Goal: Information Seeking & Learning: Learn about a topic

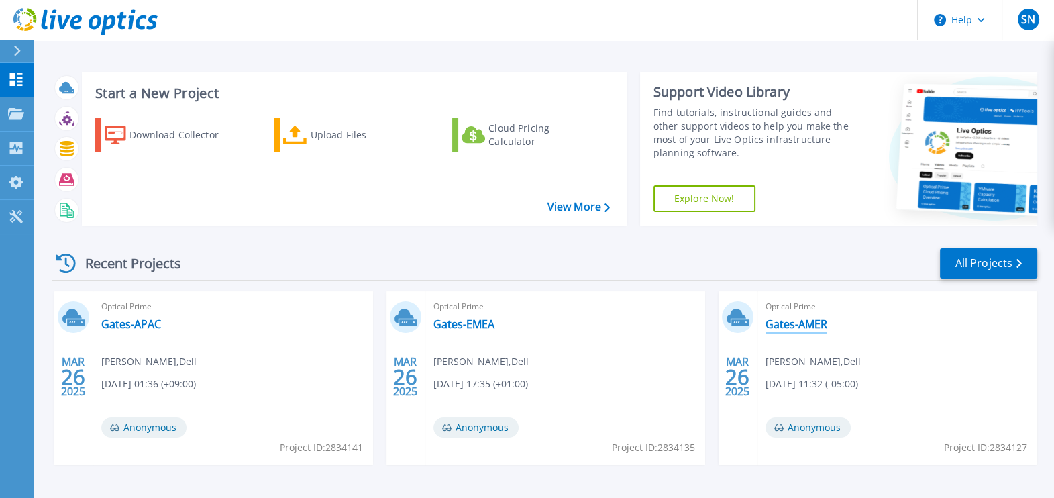
click at [782, 319] on link "Gates-AMER" at bounding box center [797, 323] width 62 height 13
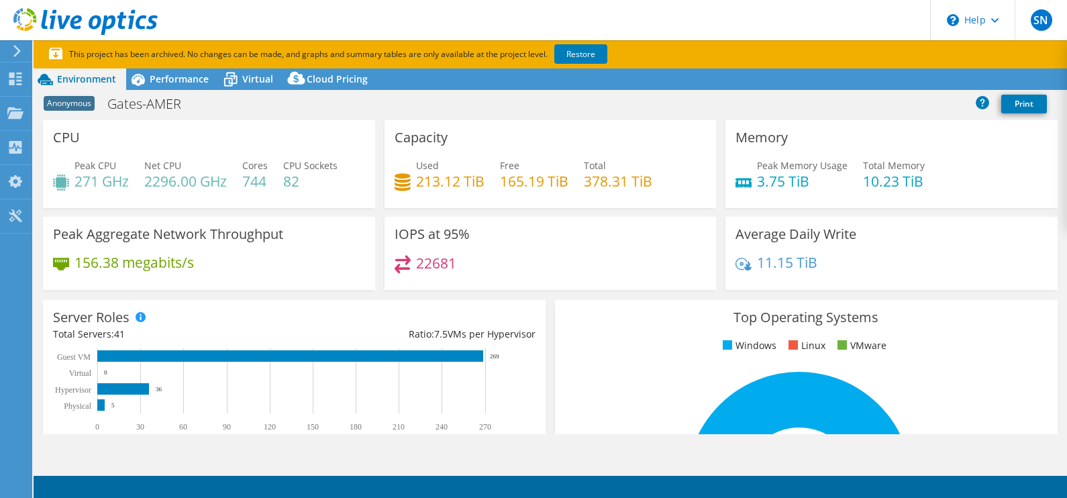
select select "USD"
drag, startPoint x: 295, startPoint y: 181, endPoint x: 271, endPoint y: 181, distance: 23.5
click at [271, 181] on div "Peak CPU 271 GHz Net CPU 2296.00 GHz Cores 744 CPU Sockets 82" at bounding box center [209, 180] width 312 height 44
drag, startPoint x: 271, startPoint y: 181, endPoint x: 327, endPoint y: 219, distance: 67.7
click at [327, 219] on div "Peak Aggregate Network Throughput 156.38 megabits/s" at bounding box center [209, 253] width 332 height 73
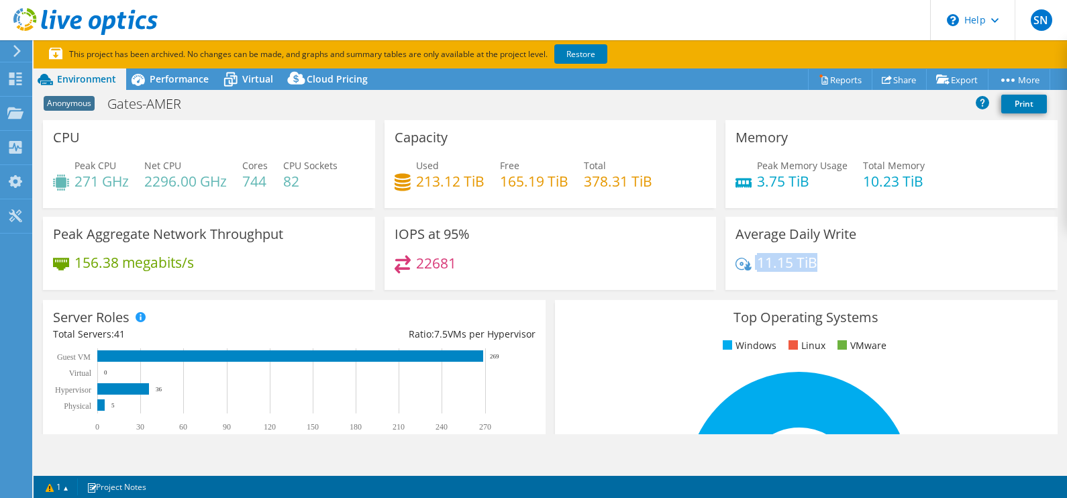
drag, startPoint x: 823, startPoint y: 264, endPoint x: 729, endPoint y: 266, distance: 93.3
click at [741, 264] on div "11.15 TiB" at bounding box center [891, 269] width 312 height 28
drag, startPoint x: 729, startPoint y: 266, endPoint x: 660, endPoint y: 272, distance: 70.0
click at [660, 272] on div "22681" at bounding box center [551, 269] width 312 height 29
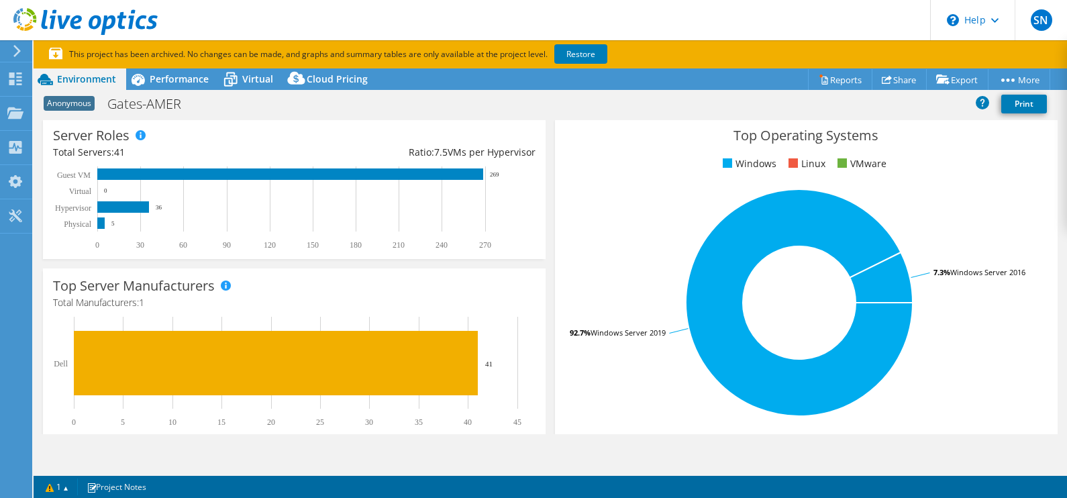
scroll to position [335, 0]
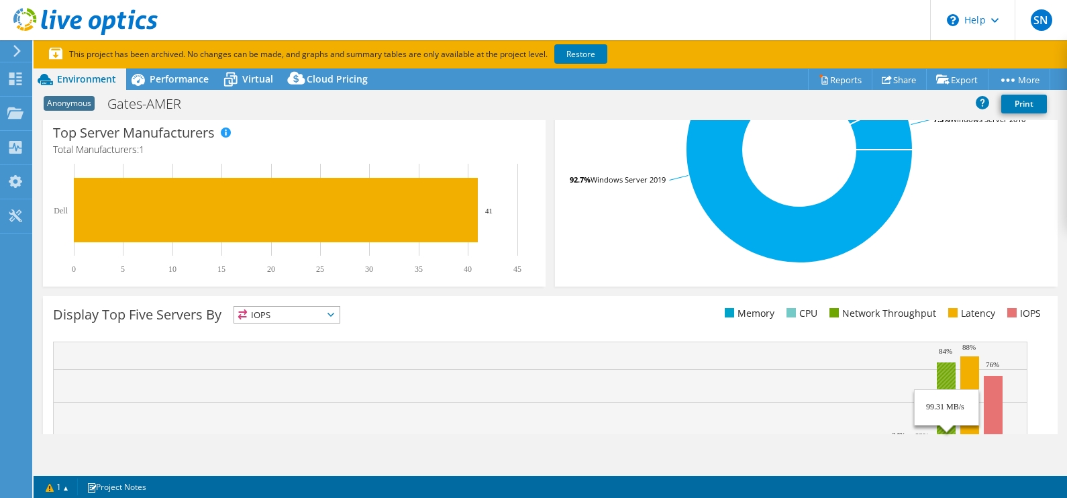
click at [943, 376] on rect at bounding box center [946, 432] width 19 height 140
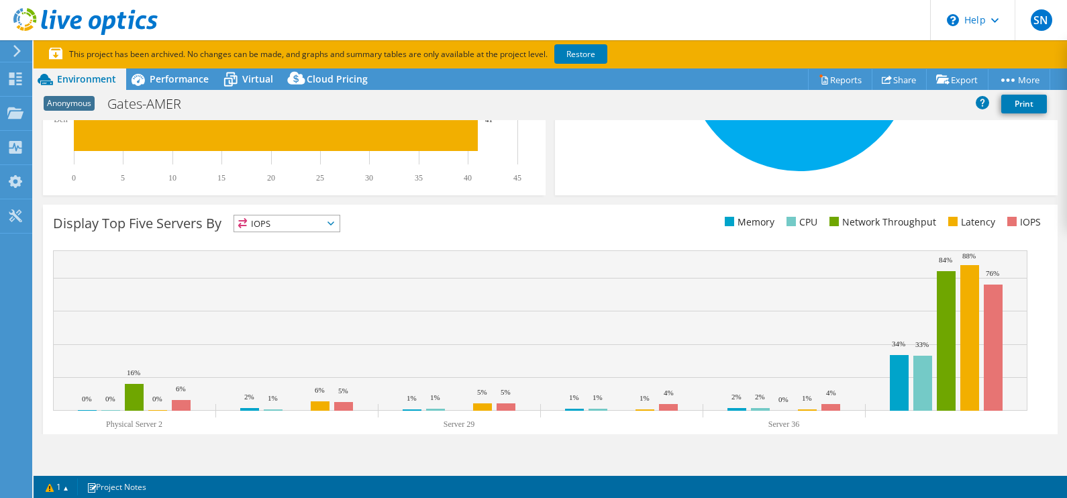
scroll to position [467, 0]
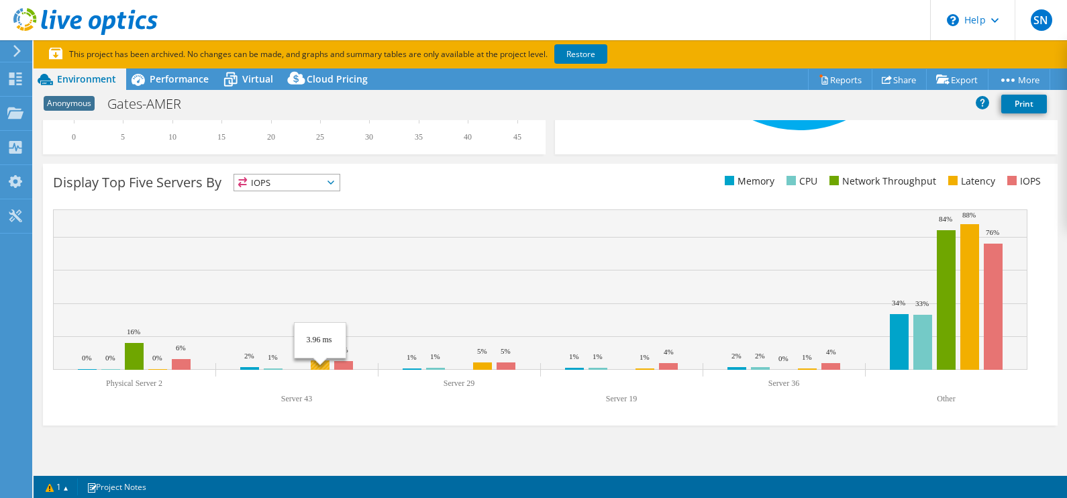
click at [323, 362] on rect at bounding box center [320, 364] width 19 height 9
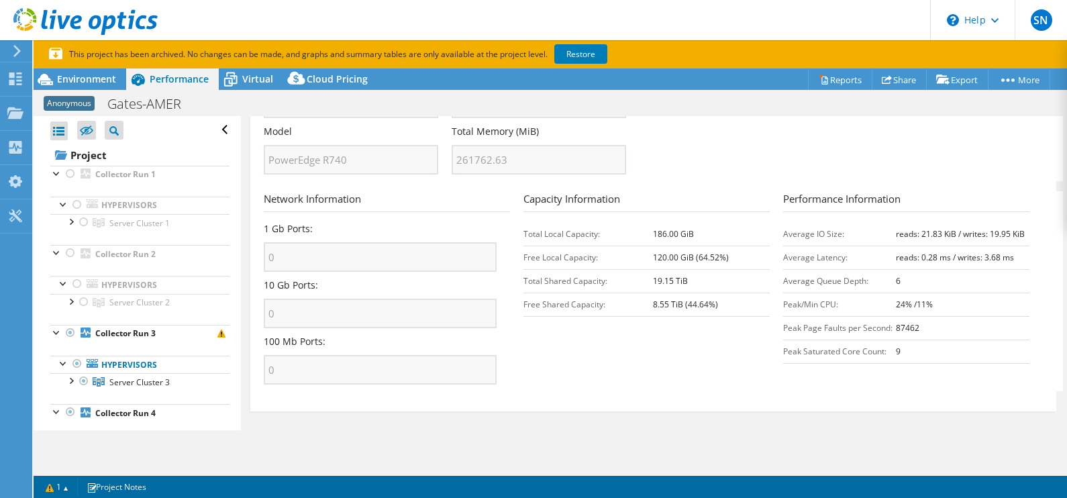
scroll to position [0, 0]
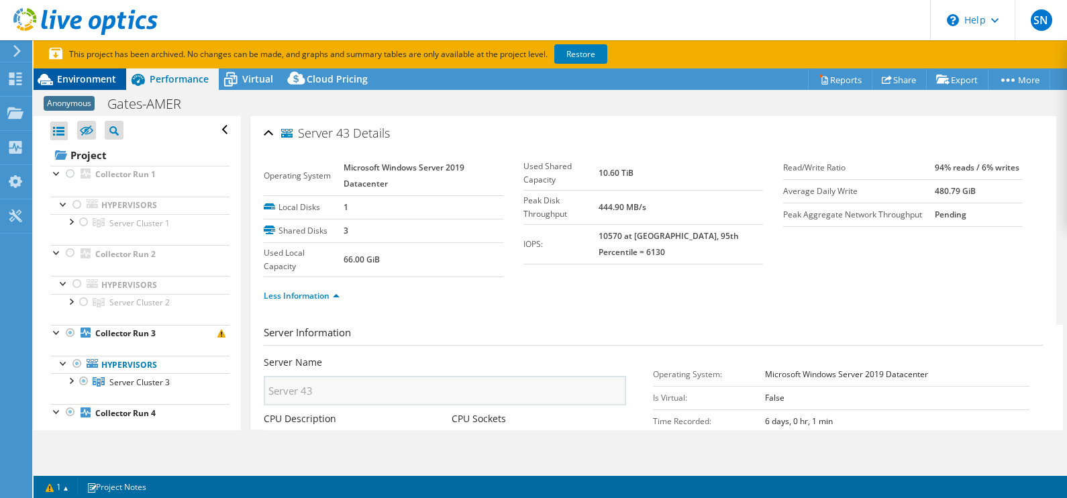
click at [101, 82] on span "Environment" at bounding box center [86, 78] width 59 height 13
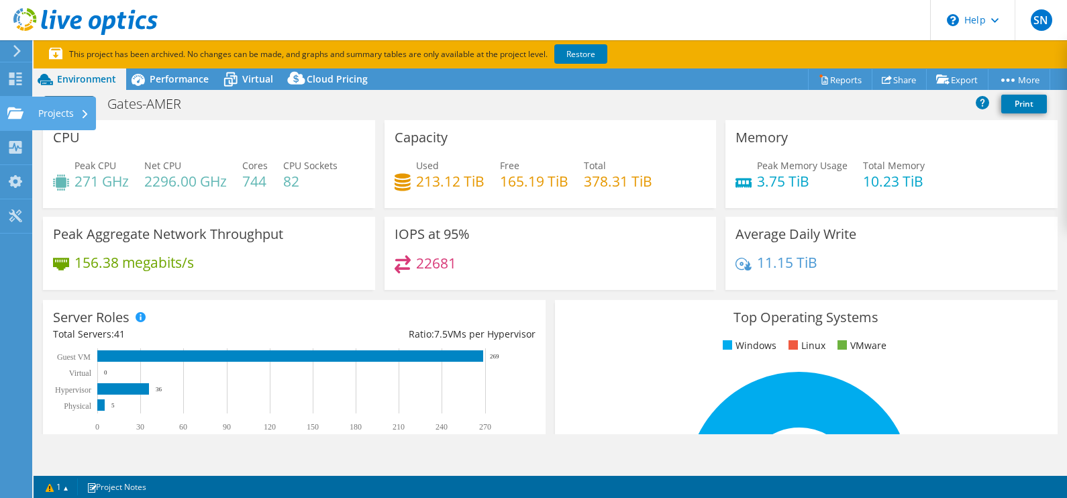
click at [8, 117] on use at bounding box center [15, 112] width 16 height 11
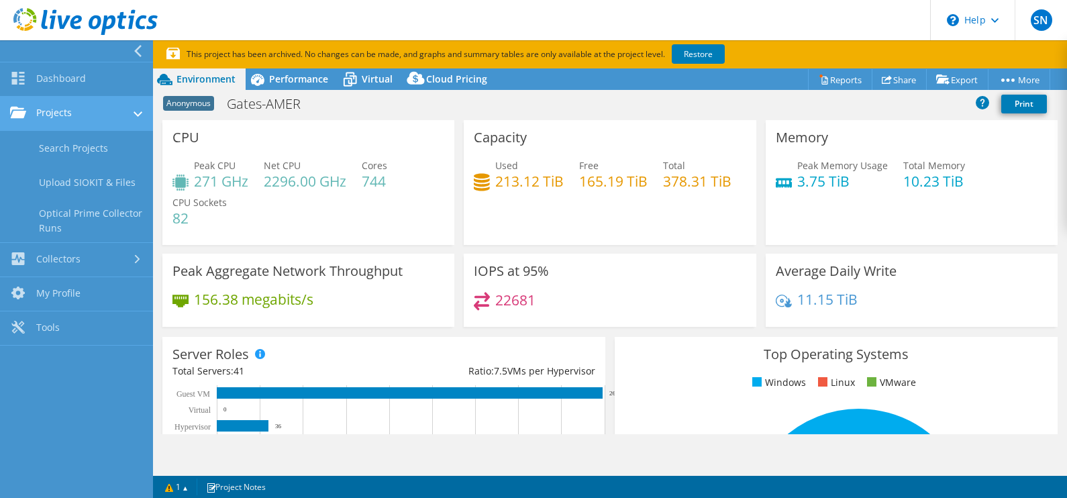
click at [79, 113] on link "Projects" at bounding box center [76, 114] width 153 height 34
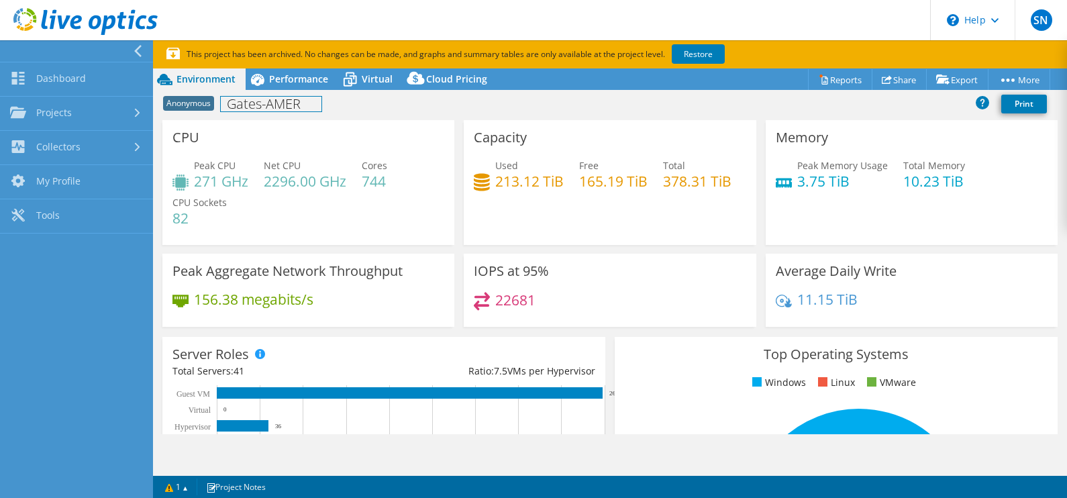
click at [268, 109] on h1 "Gates-AMER" at bounding box center [271, 104] width 101 height 15
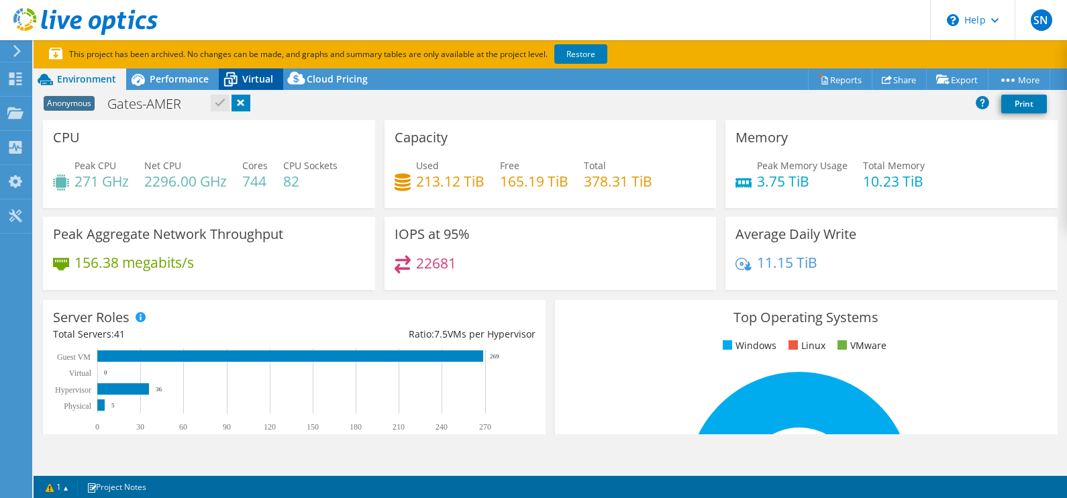
click at [244, 74] on span "Virtual" at bounding box center [257, 78] width 31 height 13
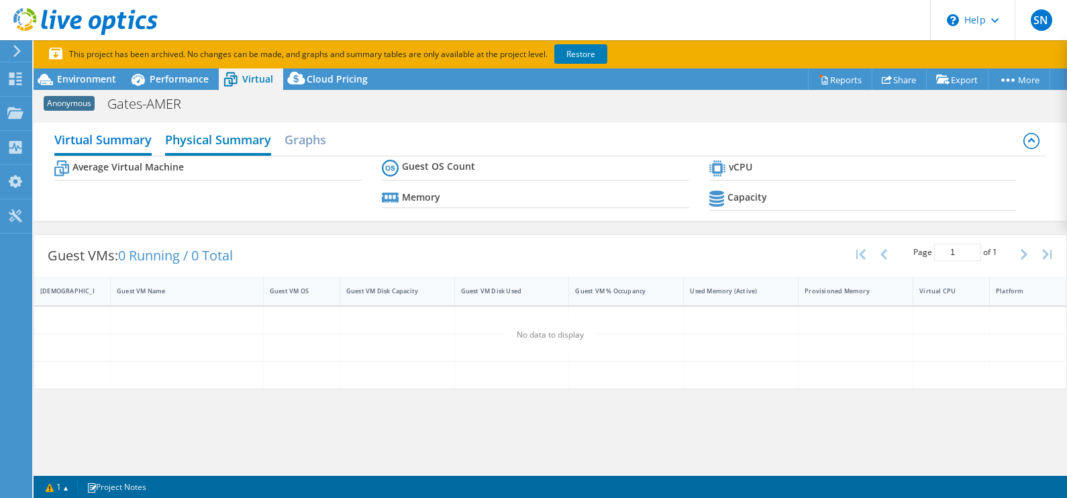
click at [195, 138] on h2 "Physical Summary" at bounding box center [218, 141] width 106 height 30
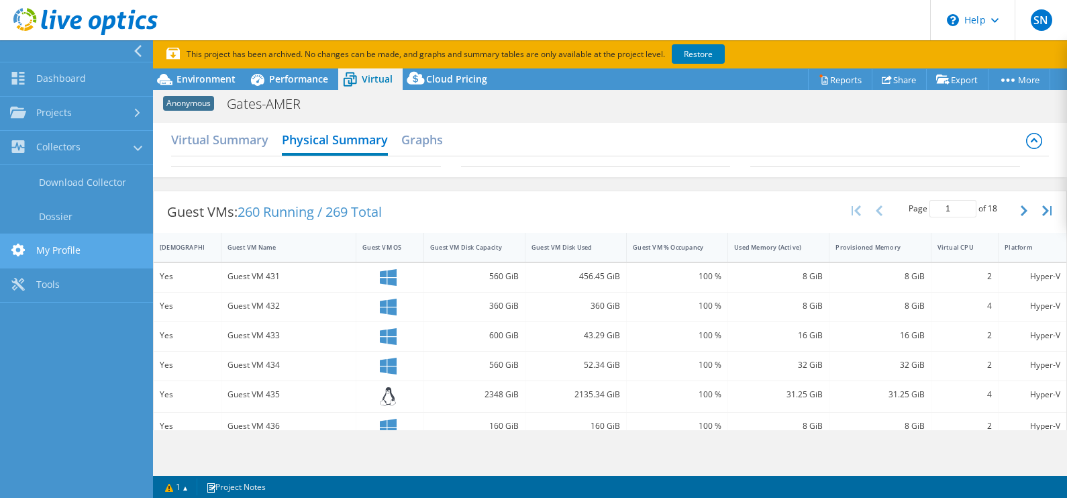
click at [64, 254] on link "My Profile" at bounding box center [76, 251] width 153 height 34
click at [236, 174] on div "Virtual Summary Physical Summary Graphs" at bounding box center [610, 150] width 914 height 54
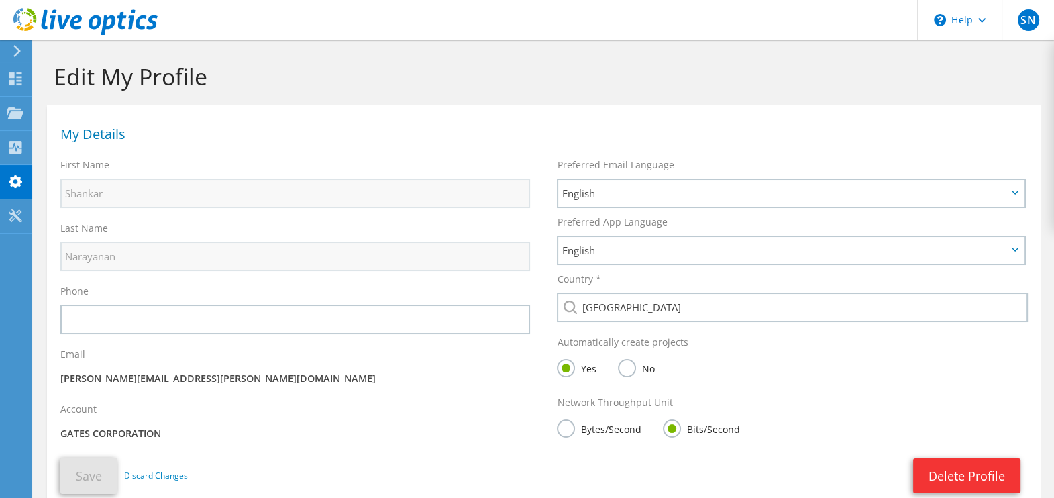
click at [19, 52] on icon at bounding box center [17, 51] width 10 height 12
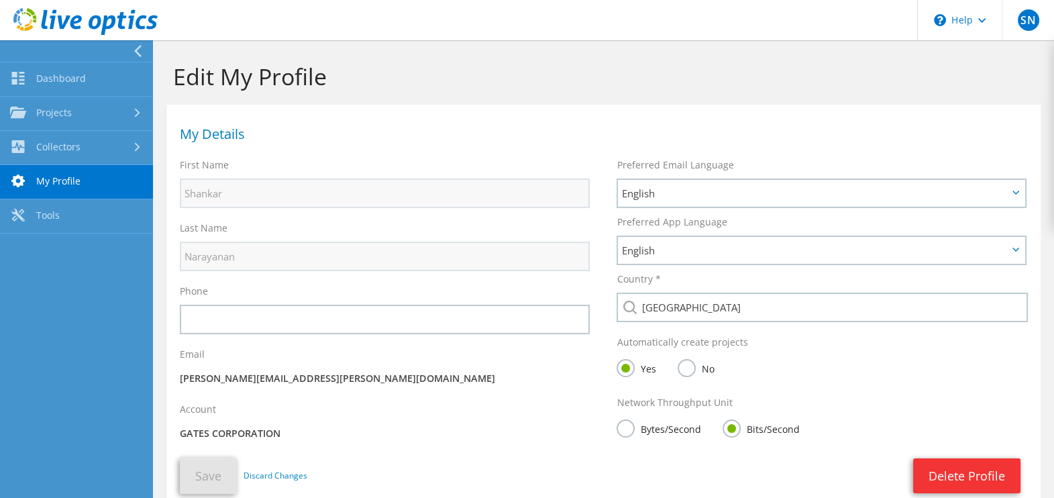
click at [131, 50] on div at bounding box center [73, 50] width 153 height 21
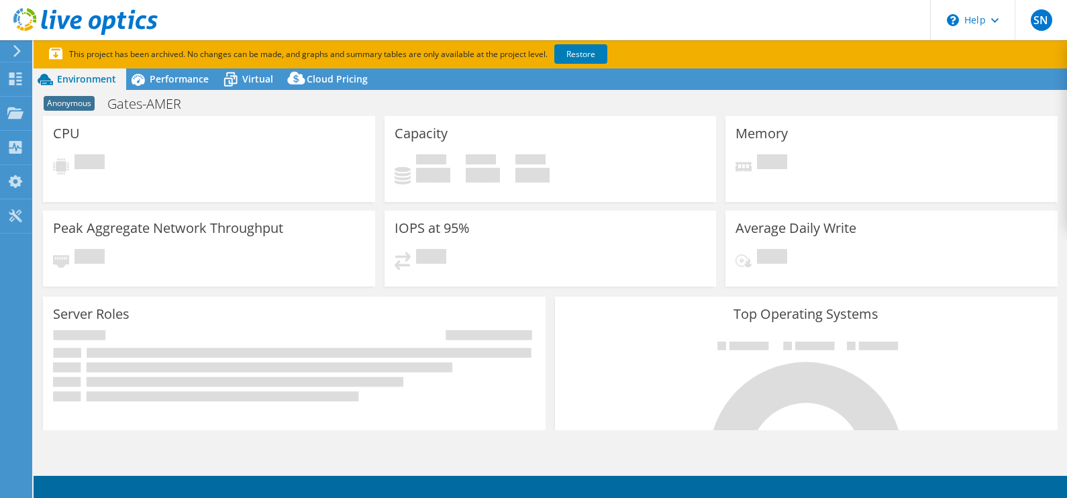
select select "SelectRegion"
select select "USD"
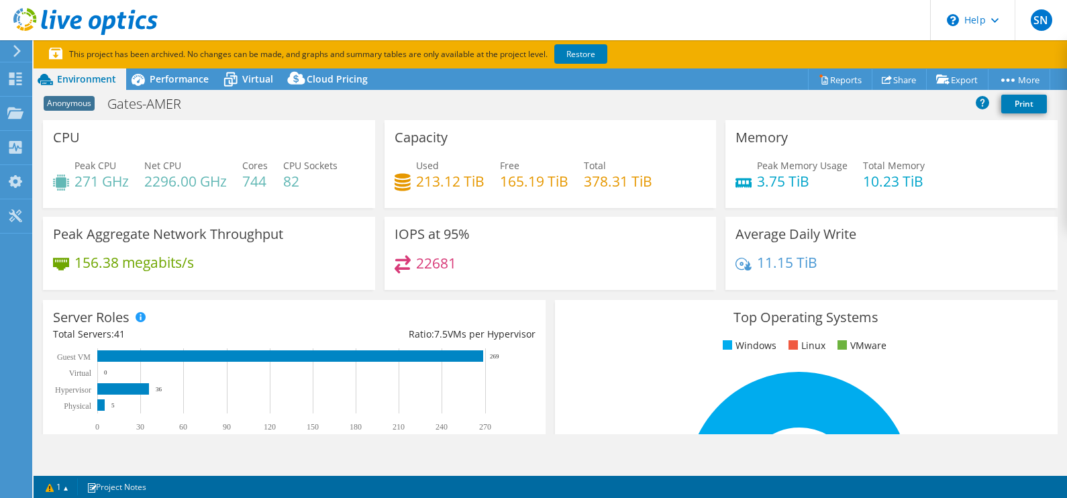
click at [21, 48] on icon at bounding box center [17, 51] width 10 height 12
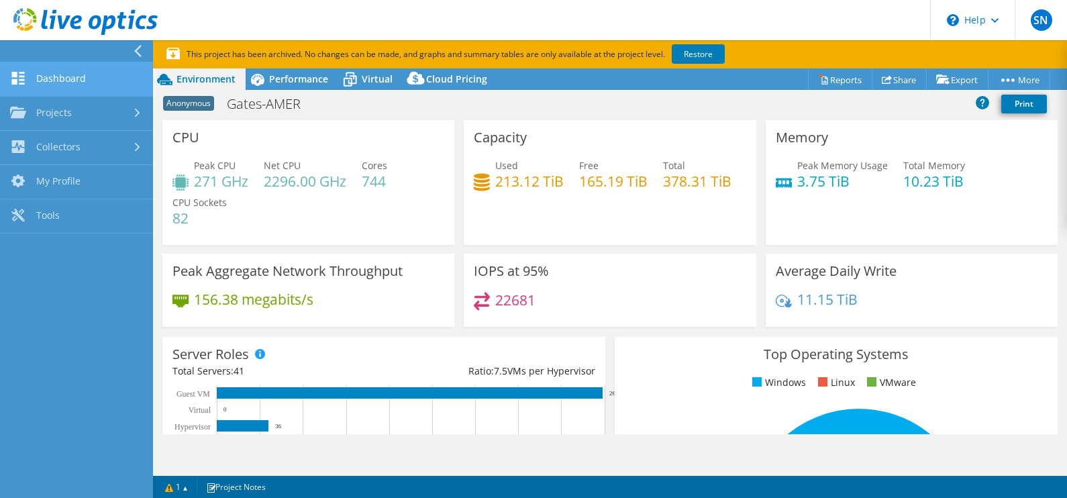
click at [64, 82] on link "Dashboard" at bounding box center [76, 79] width 153 height 34
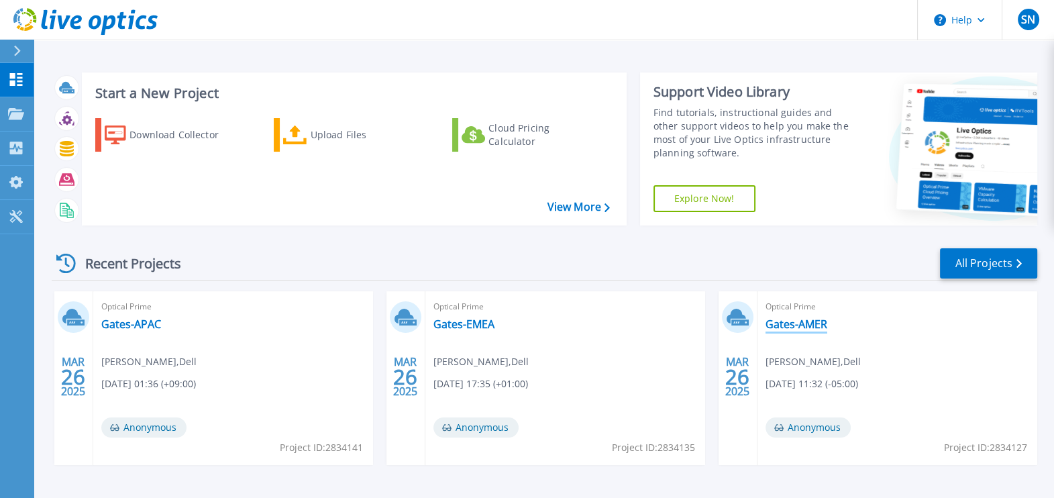
click at [806, 319] on link "Gates-AMER" at bounding box center [797, 323] width 62 height 13
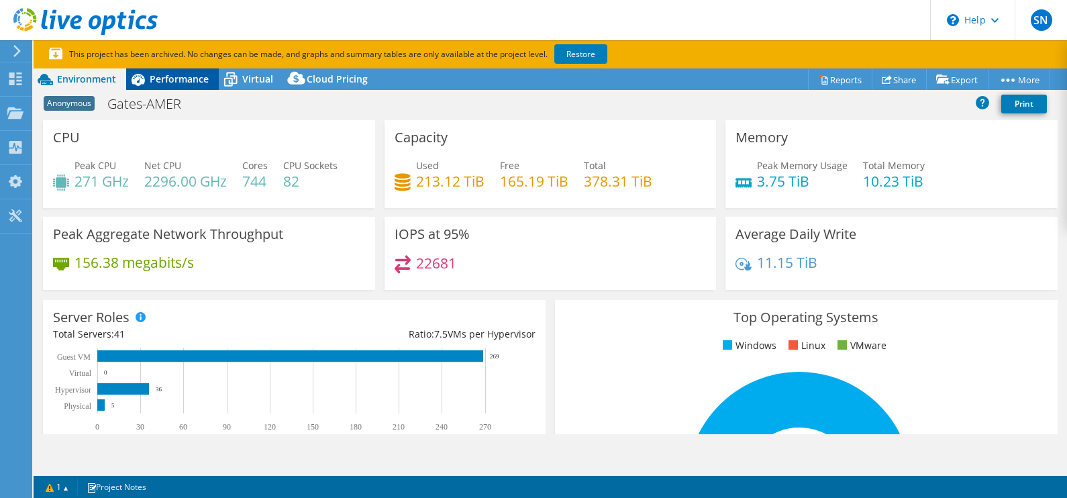
click at [201, 74] on span "Performance" at bounding box center [179, 78] width 59 height 13
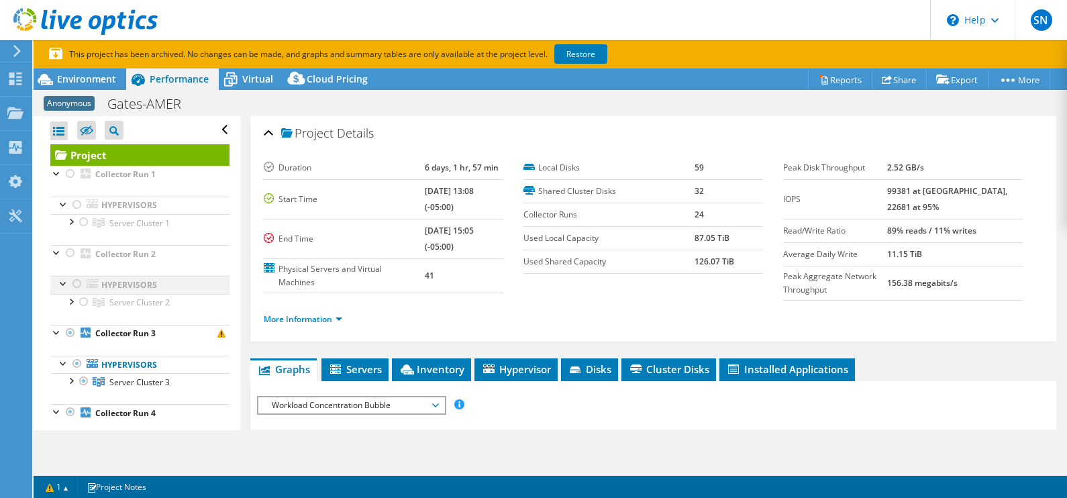
click at [64, 280] on div at bounding box center [63, 282] width 13 height 13
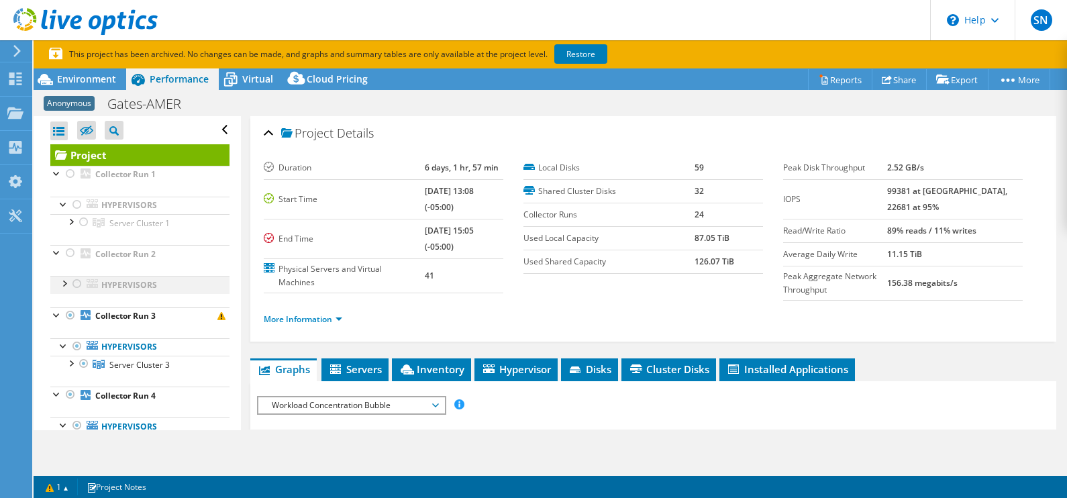
click at [61, 282] on div at bounding box center [63, 282] width 13 height 13
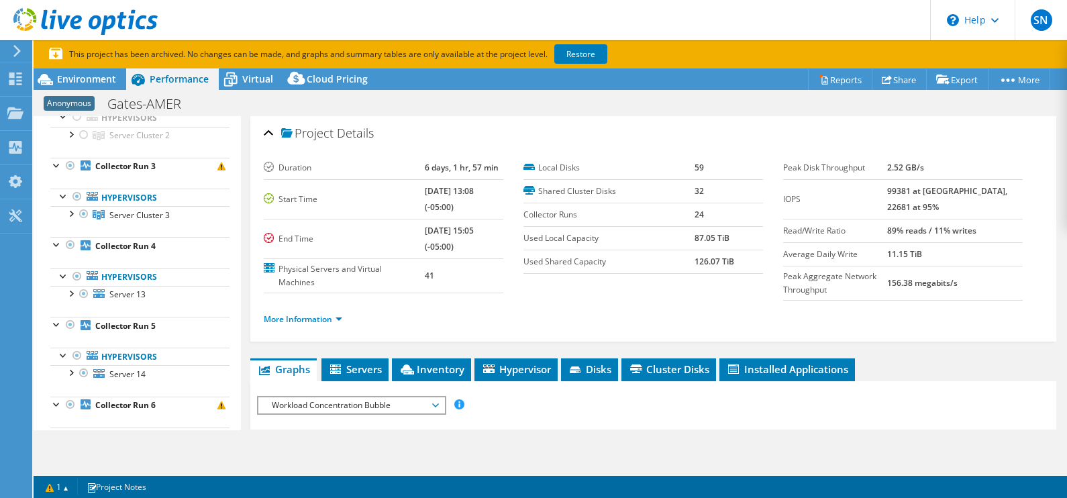
scroll to position [83, 0]
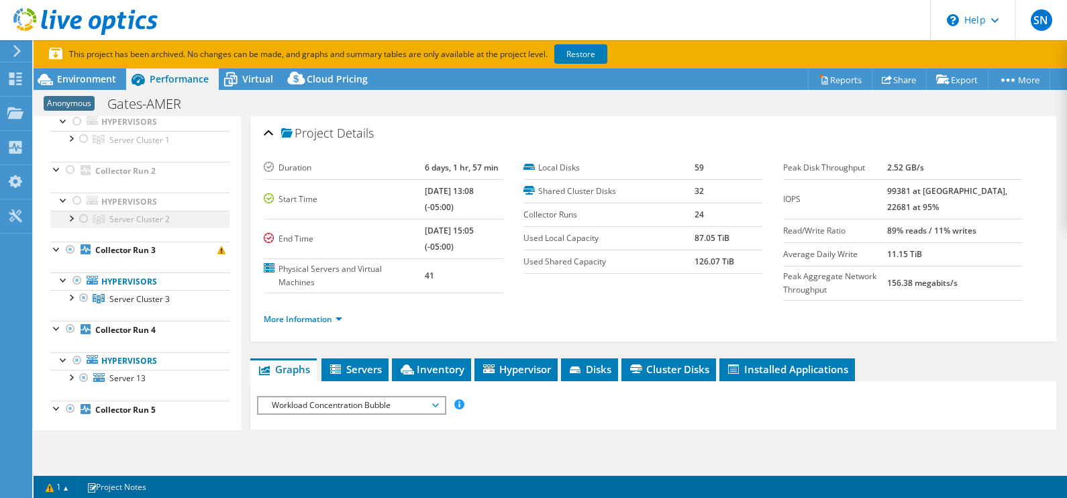
click at [73, 218] on div at bounding box center [70, 217] width 13 height 13
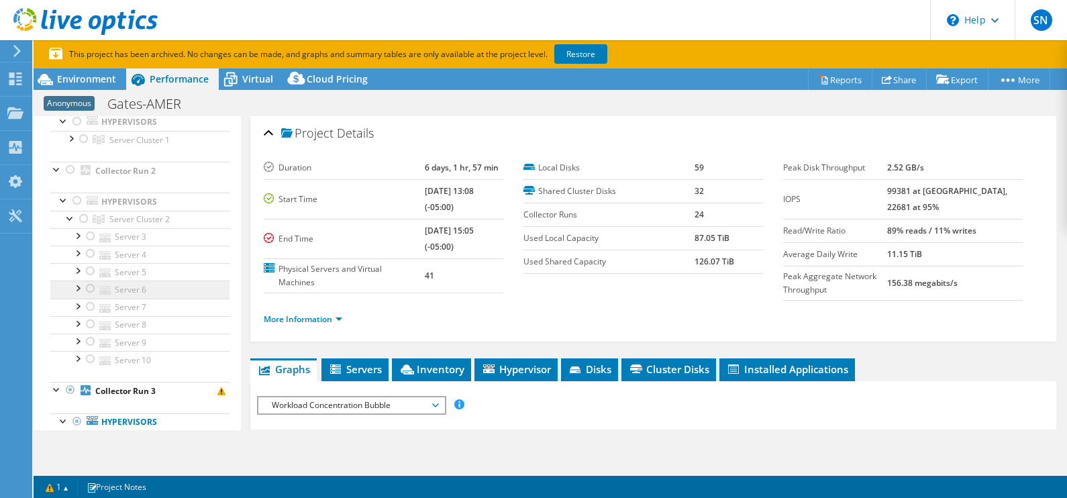
drag, startPoint x: 79, startPoint y: 232, endPoint x: 130, endPoint y: 336, distance: 115.2
click at [78, 232] on div at bounding box center [76, 234] width 13 height 13
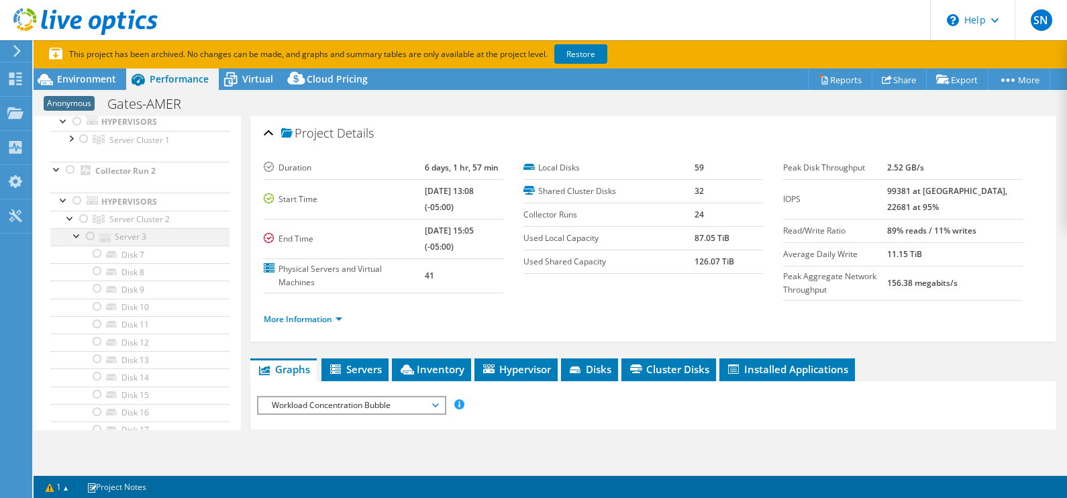
click at [79, 229] on div at bounding box center [76, 234] width 13 height 13
click at [69, 213] on div at bounding box center [70, 217] width 13 height 13
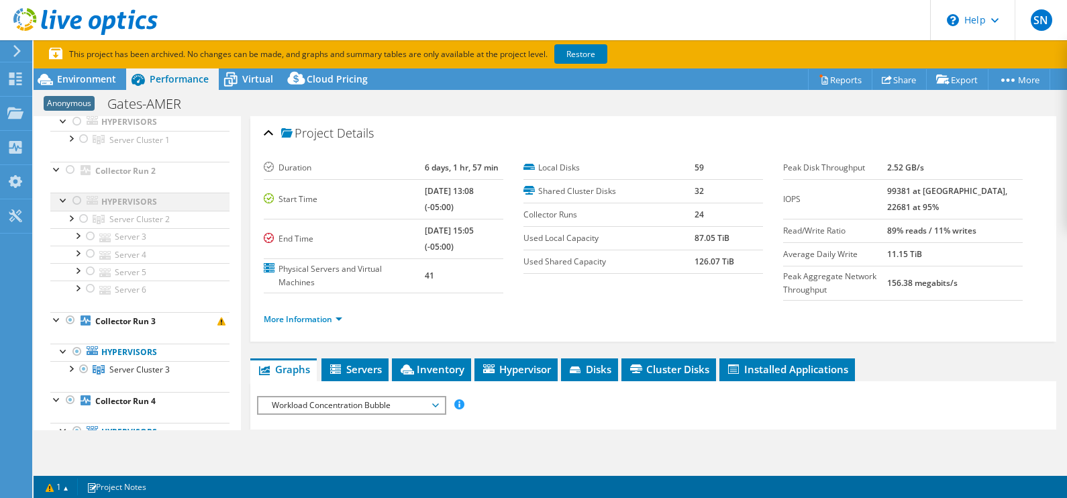
click at [61, 195] on div at bounding box center [63, 199] width 13 height 13
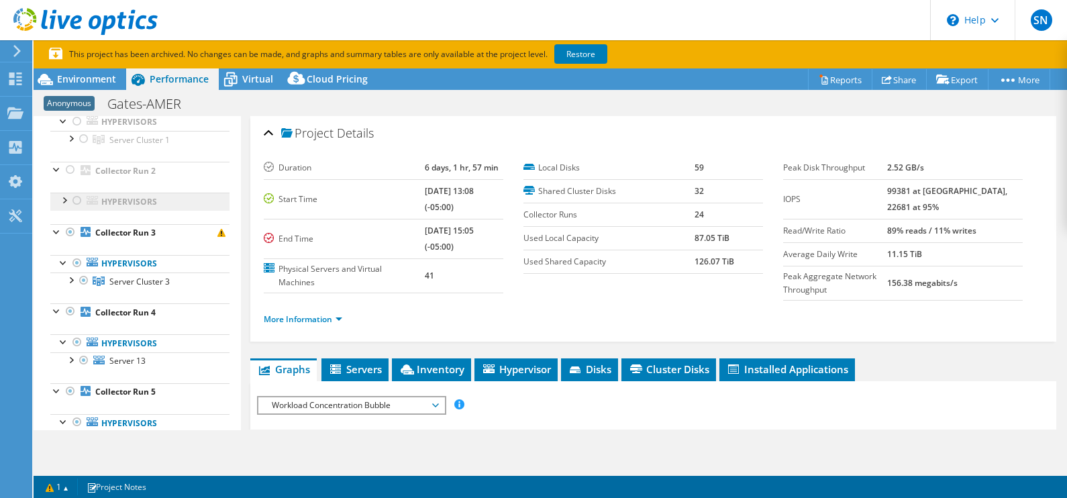
scroll to position [0, 0]
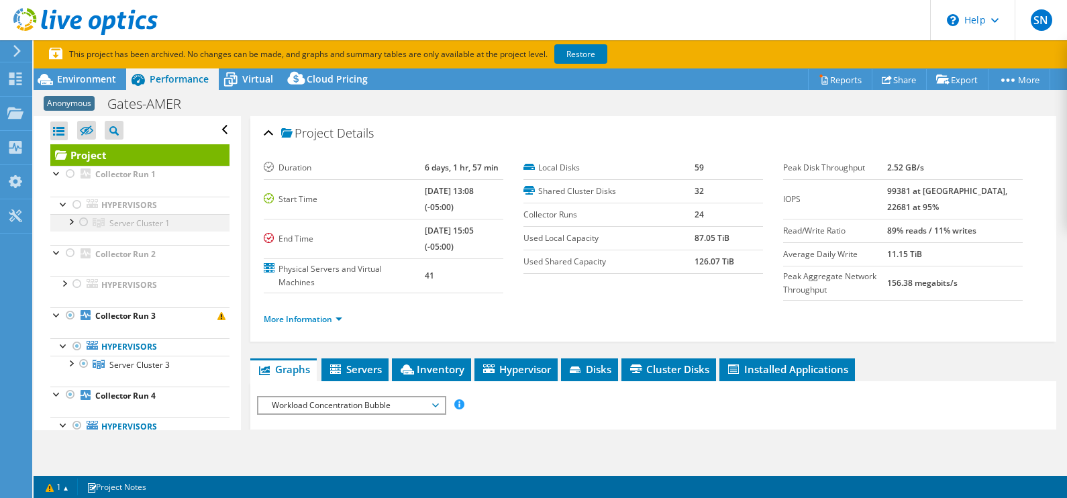
click at [74, 221] on div at bounding box center [70, 220] width 13 height 13
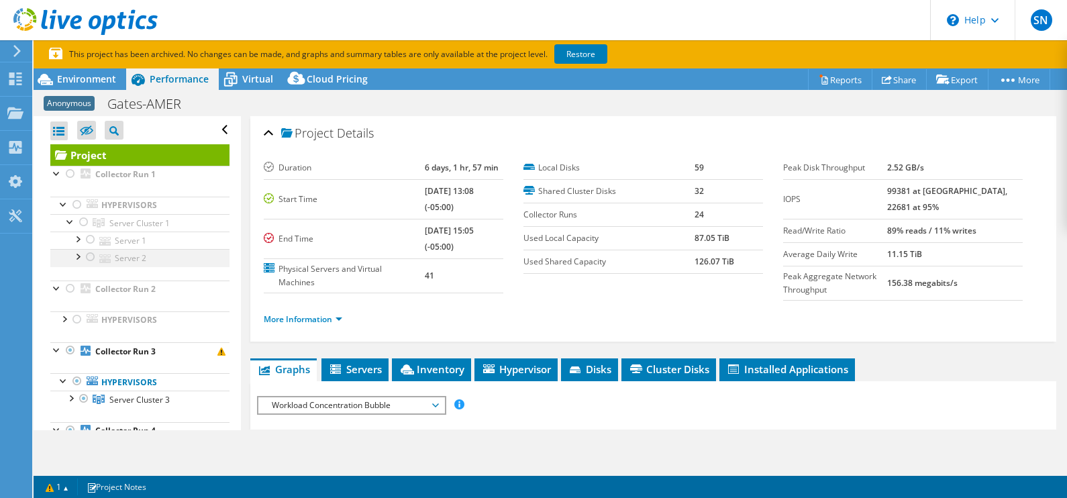
drag, startPoint x: 76, startPoint y: 236, endPoint x: 82, endPoint y: 252, distance: 16.3
click at [76, 236] on div at bounding box center [76, 238] width 13 height 13
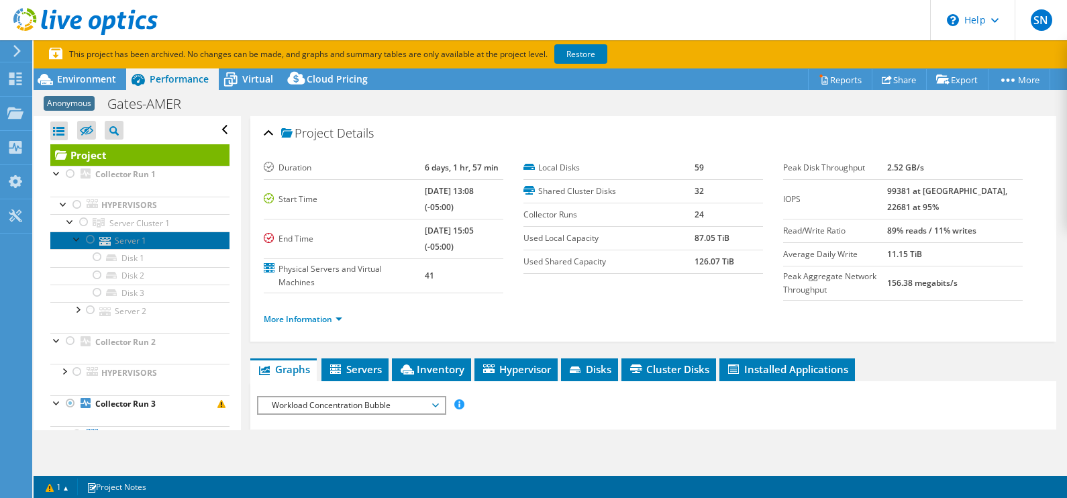
click at [130, 240] on link "Server 1" at bounding box center [139, 240] width 179 height 17
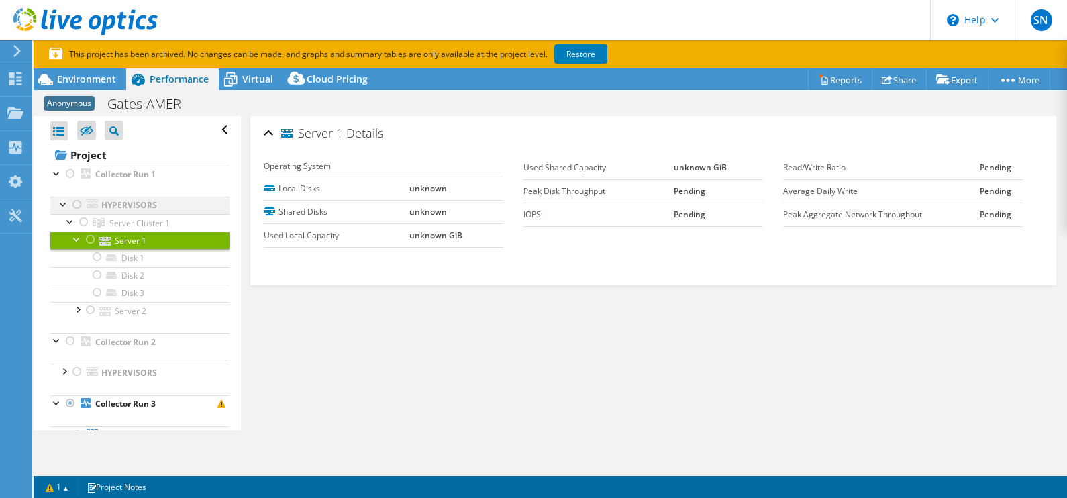
click at [63, 203] on div at bounding box center [63, 203] width 13 height 13
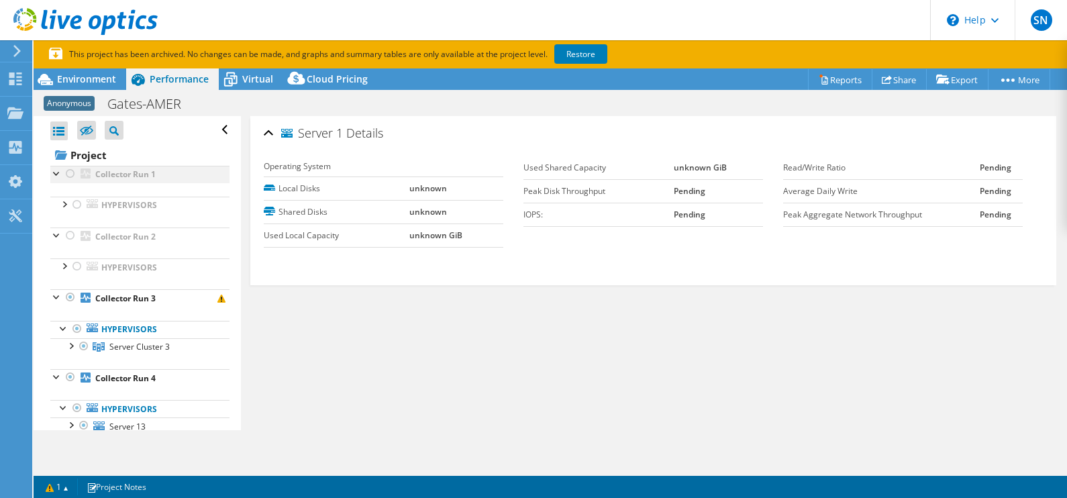
click at [56, 171] on div at bounding box center [56, 172] width 13 height 13
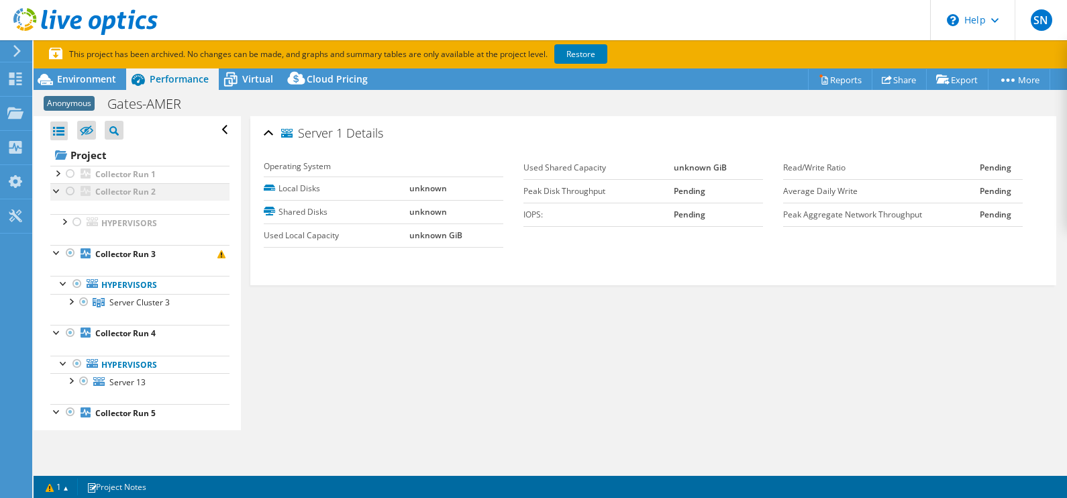
click at [54, 191] on div at bounding box center [56, 189] width 13 height 13
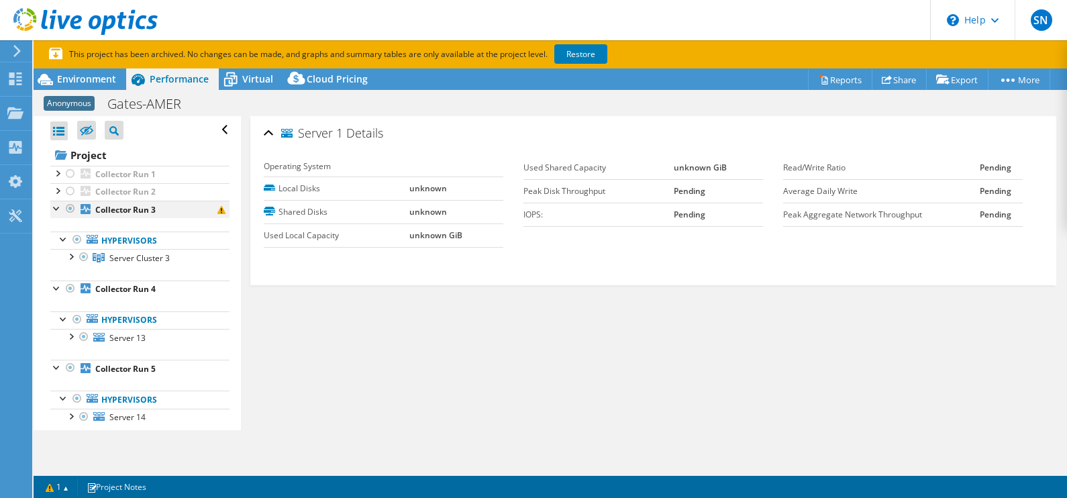
click at [55, 210] on div at bounding box center [56, 207] width 13 height 13
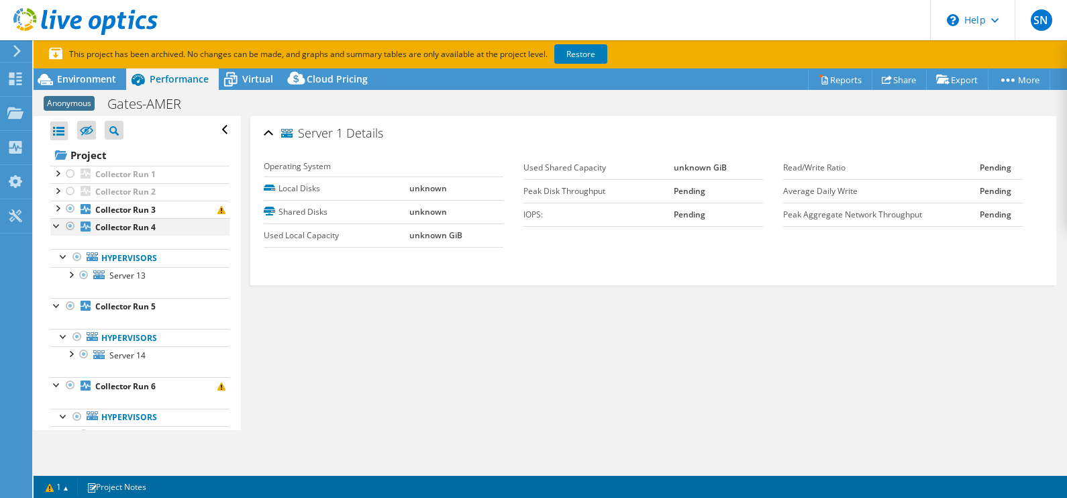
click at [58, 229] on div at bounding box center [56, 224] width 13 height 13
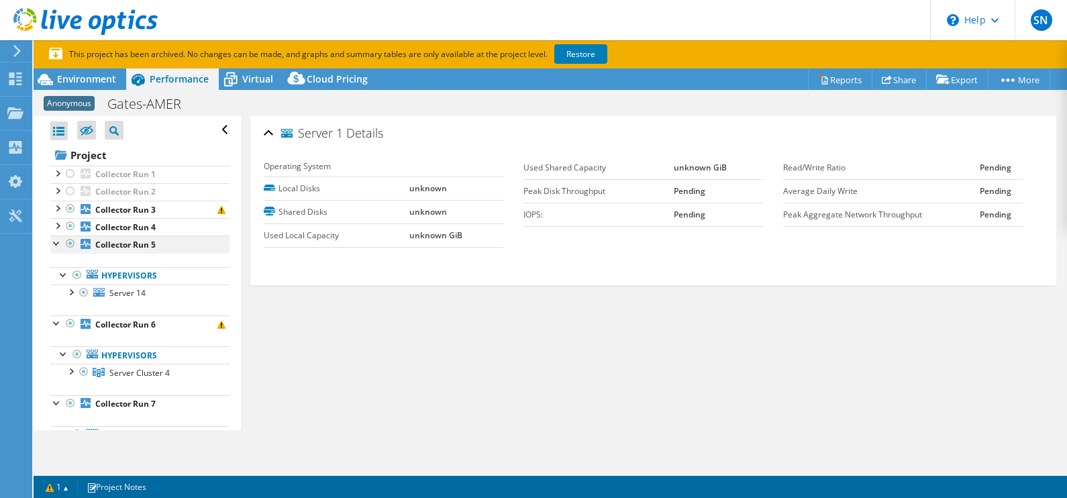
click at [58, 245] on div at bounding box center [56, 242] width 13 height 13
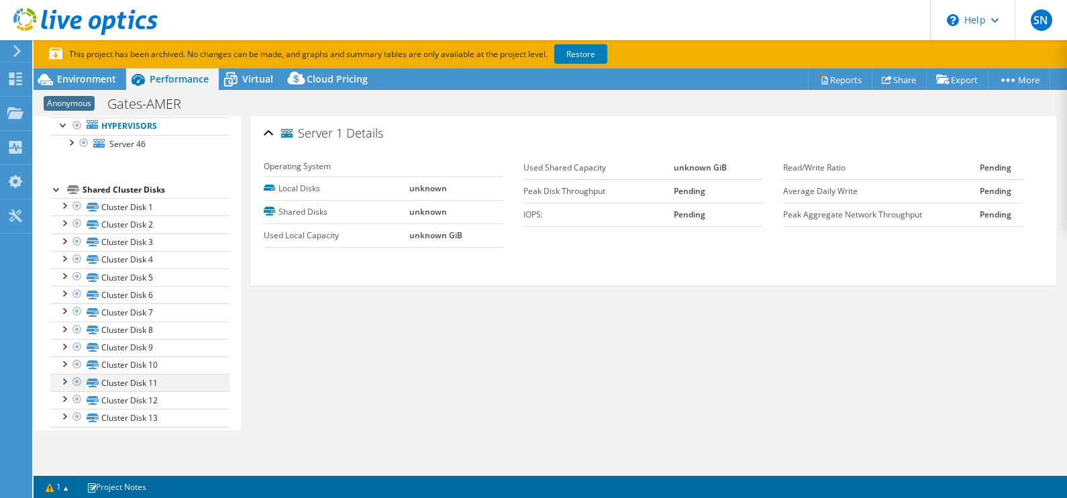
scroll to position [1855, 0]
click at [62, 202] on div at bounding box center [63, 205] width 13 height 13
drag, startPoint x: 63, startPoint y: 193, endPoint x: 76, endPoint y: 217, distance: 27.6
click at [63, 199] on div at bounding box center [63, 205] width 13 height 13
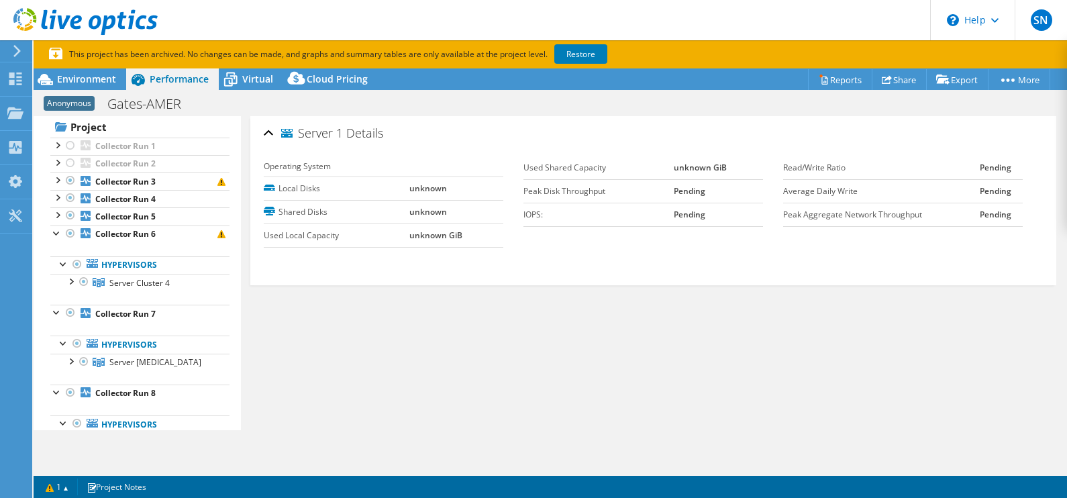
scroll to position [0, 0]
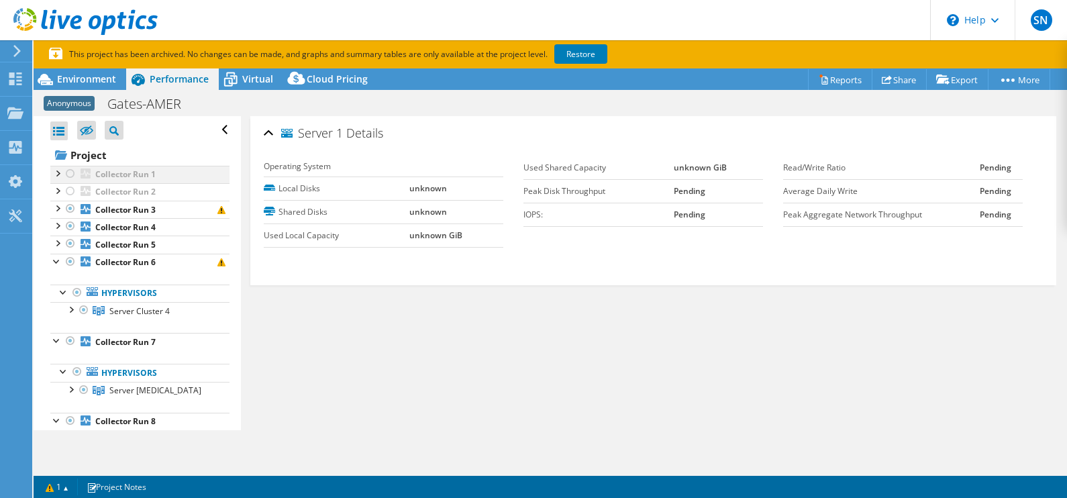
click at [56, 171] on div at bounding box center [56, 172] width 13 height 13
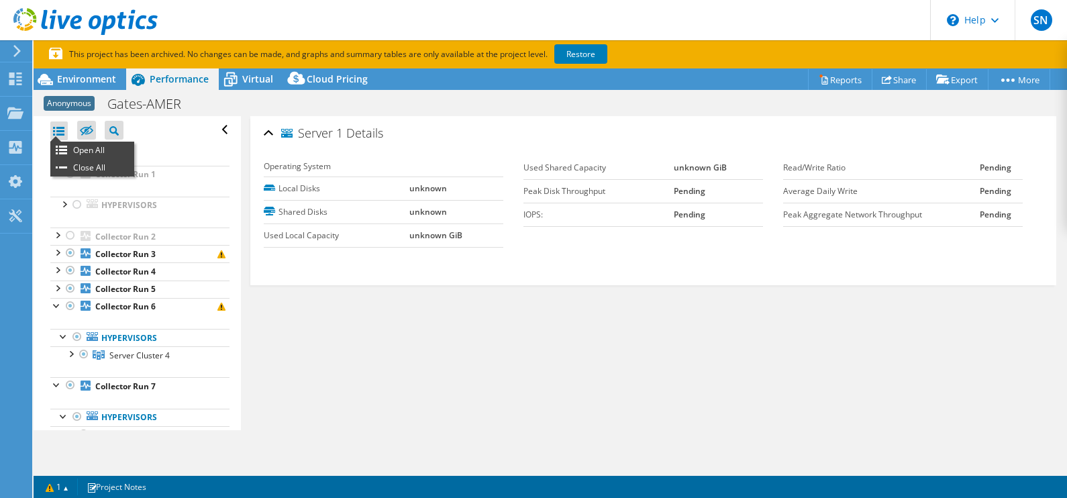
click at [60, 127] on div at bounding box center [58, 130] width 17 height 19
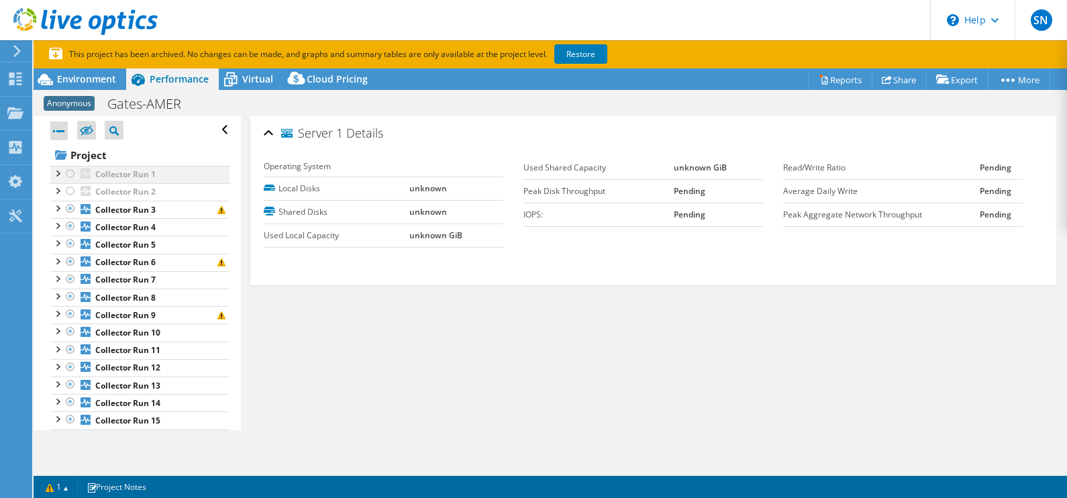
click at [60, 171] on div at bounding box center [56, 172] width 13 height 13
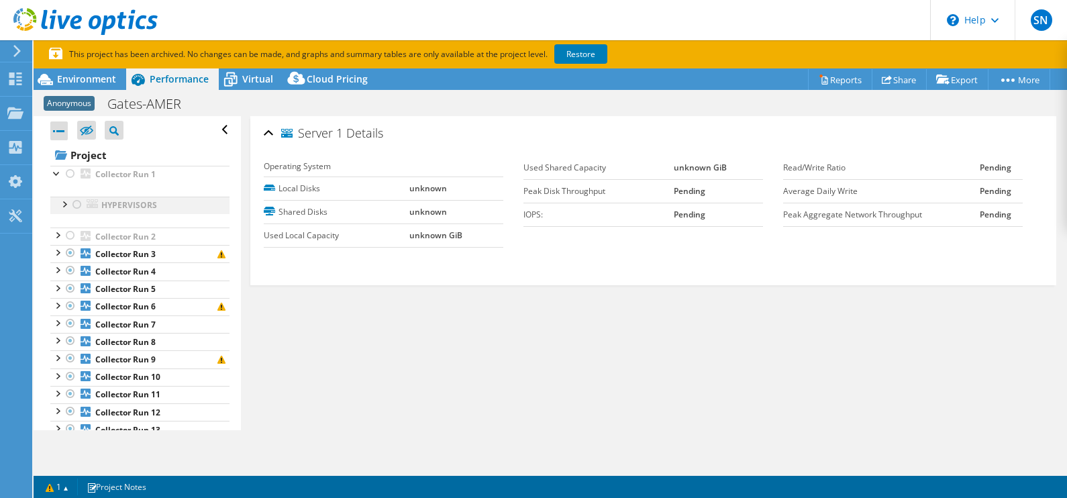
click at [62, 205] on div at bounding box center [63, 203] width 13 height 13
click at [70, 217] on div at bounding box center [70, 220] width 13 height 13
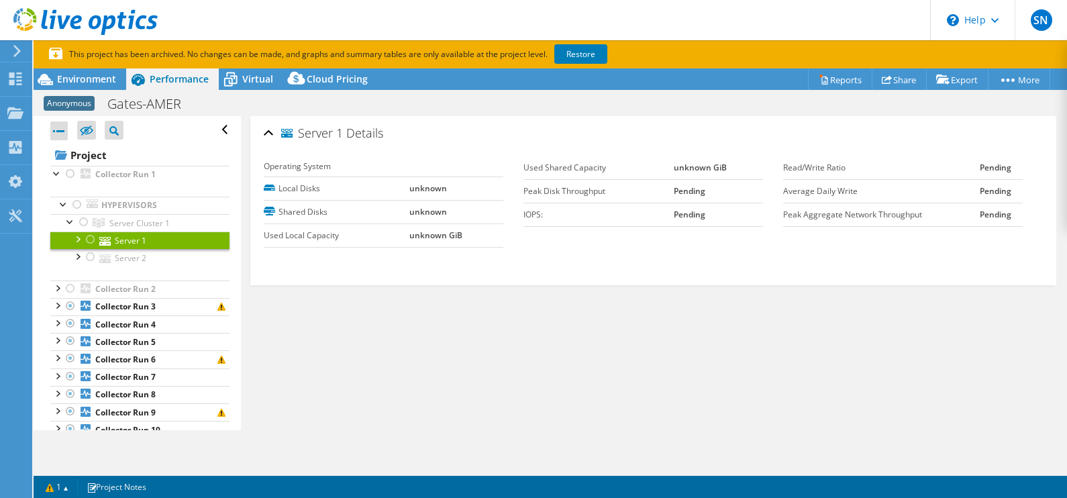
click at [76, 238] on div at bounding box center [76, 238] width 13 height 13
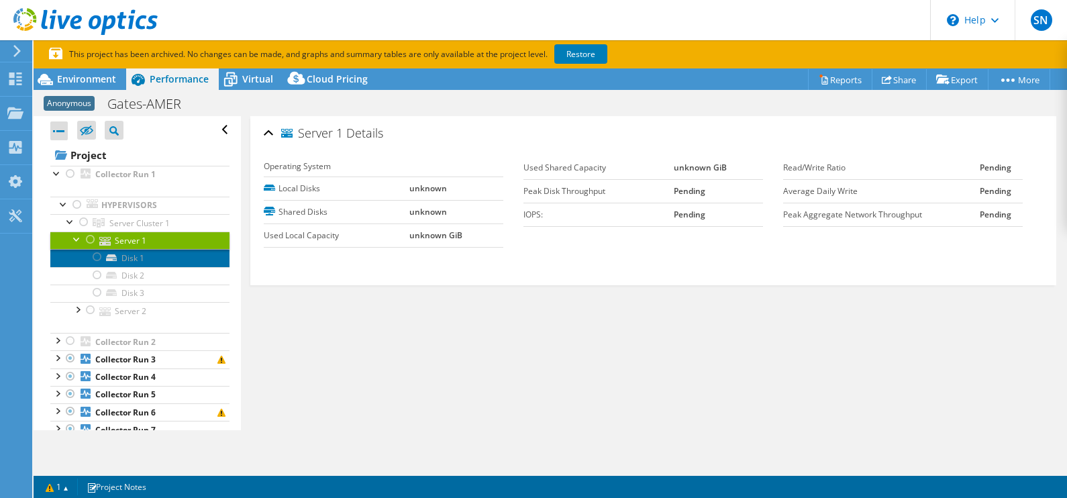
click at [134, 262] on link "Disk 1" at bounding box center [139, 257] width 179 height 17
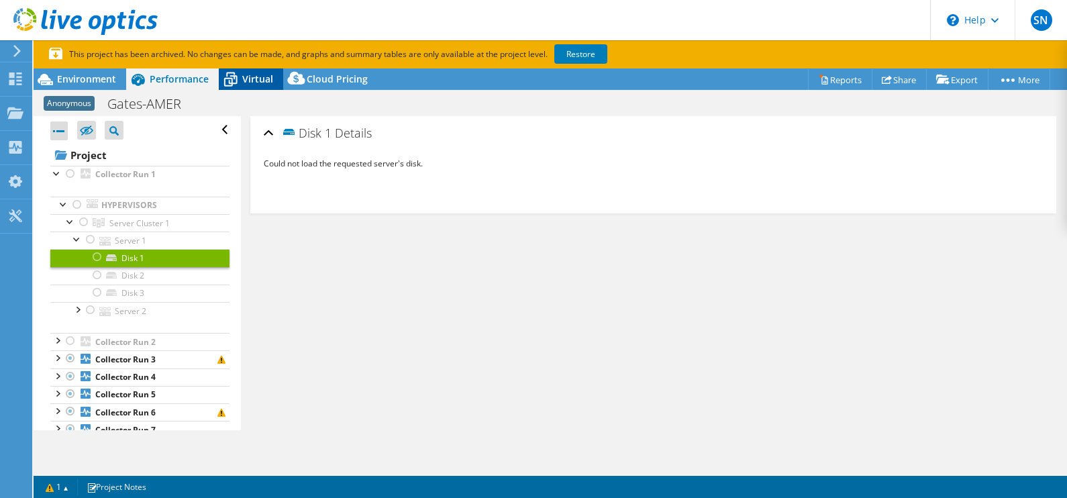
click at [248, 81] on span "Virtual" at bounding box center [257, 78] width 31 height 13
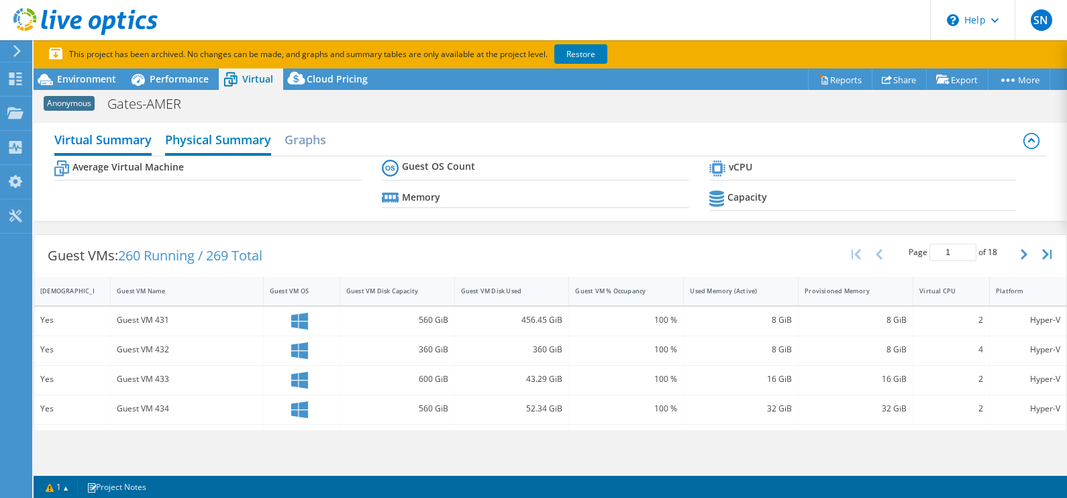
click at [194, 151] on h2 "Physical Summary" at bounding box center [218, 141] width 106 height 30
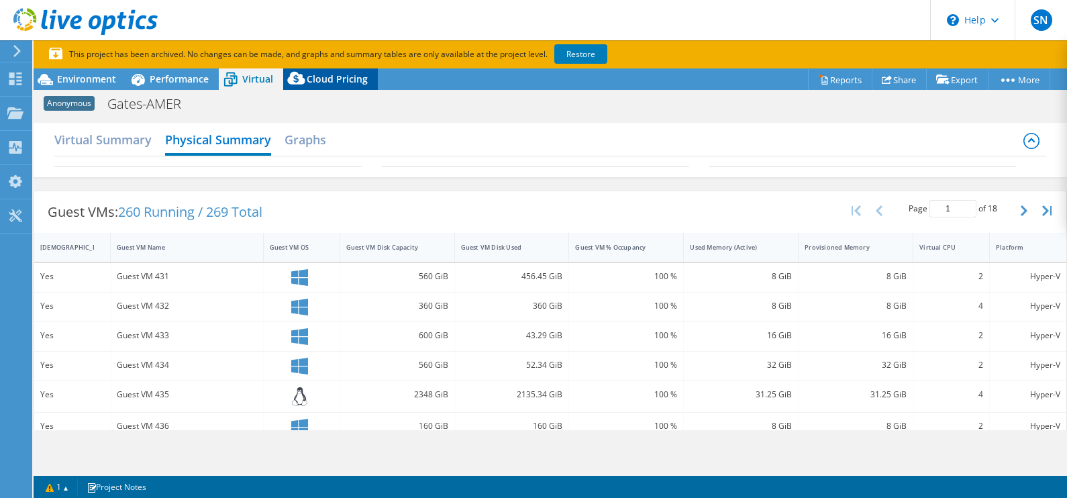
click at [314, 83] on span "Cloud Pricing" at bounding box center [337, 78] width 61 height 13
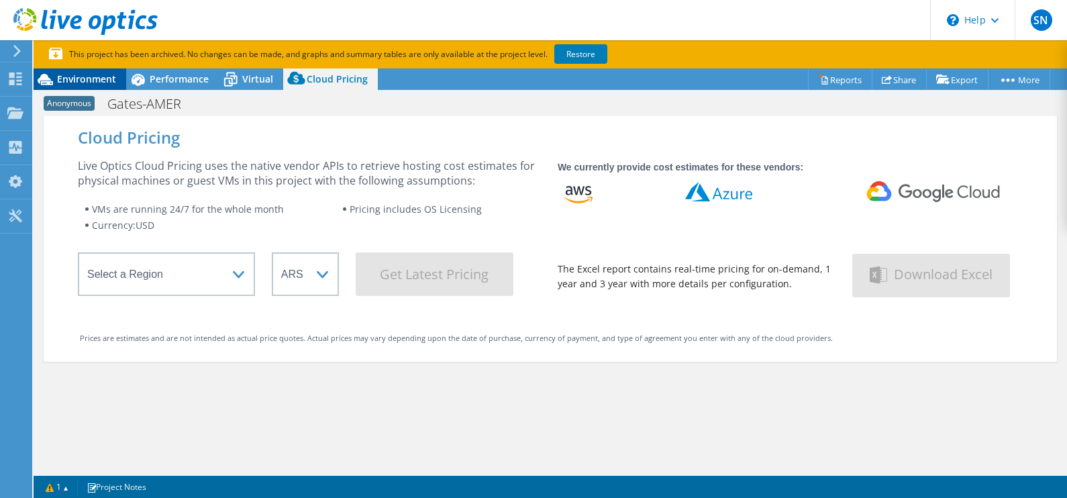
click at [79, 77] on span "Environment" at bounding box center [86, 78] width 59 height 13
